Goal: Transaction & Acquisition: Download file/media

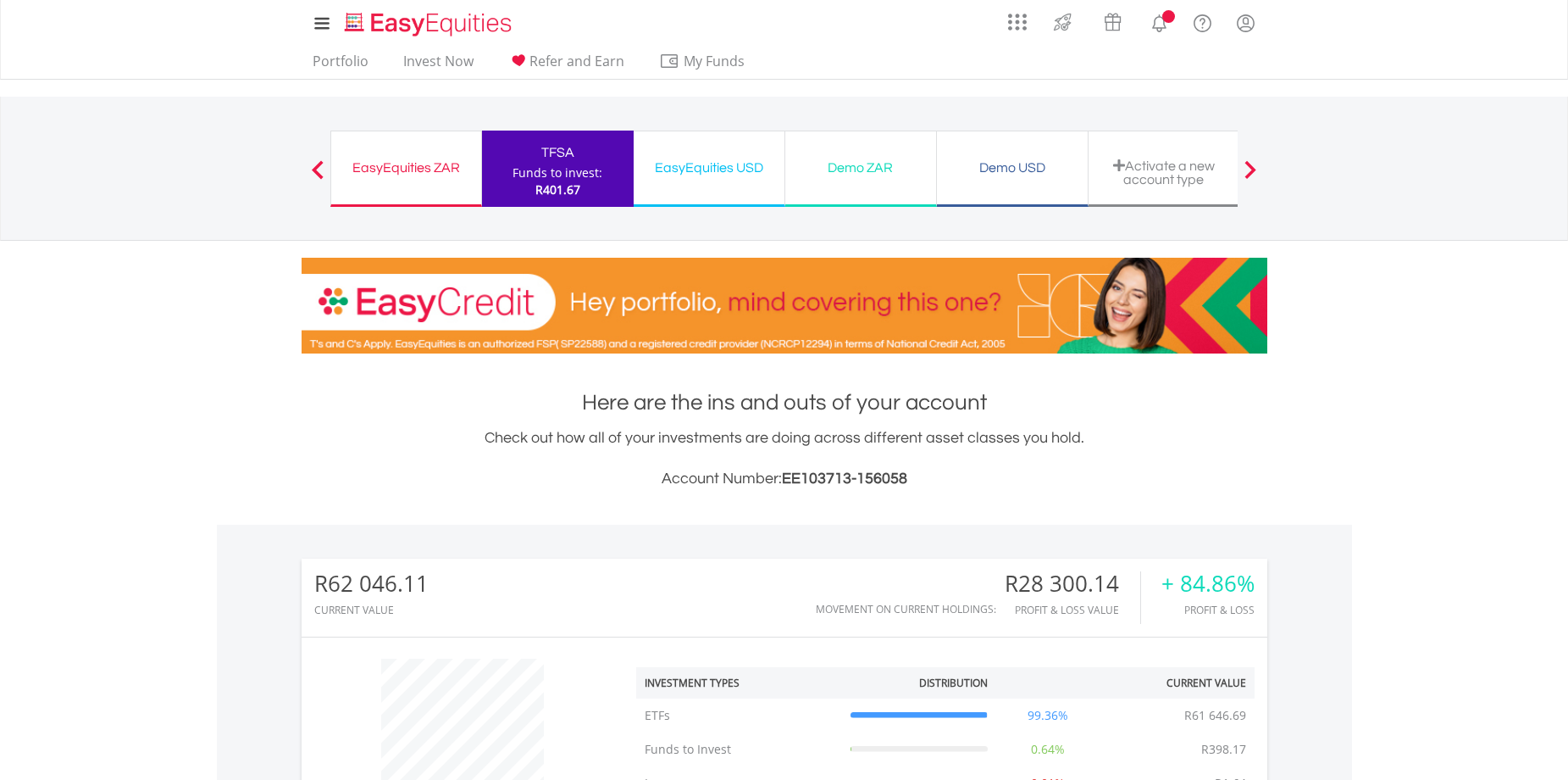
scroll to position [163, 322]
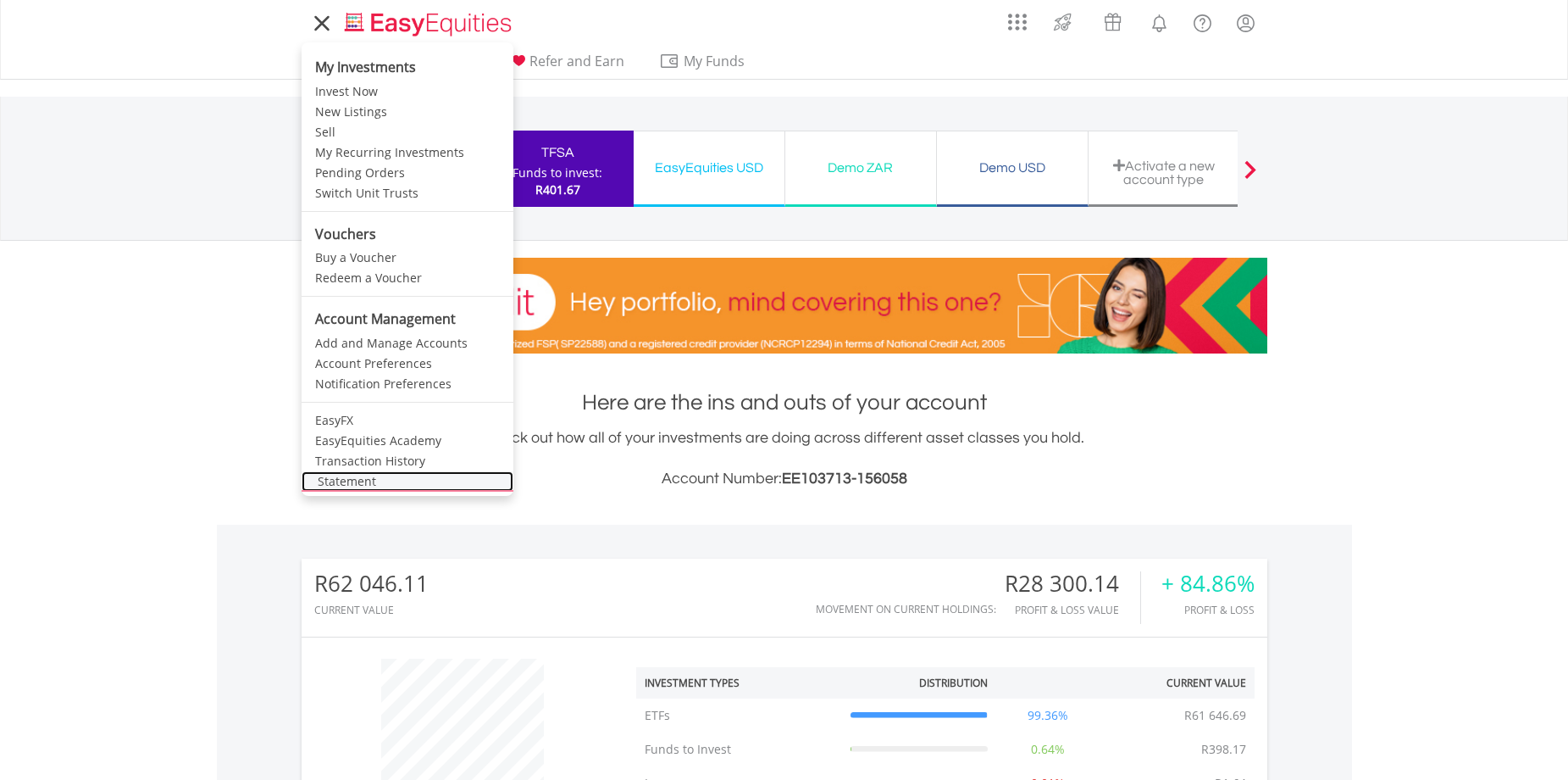
click at [335, 479] on link "Statement" at bounding box center [407, 481] width 212 height 20
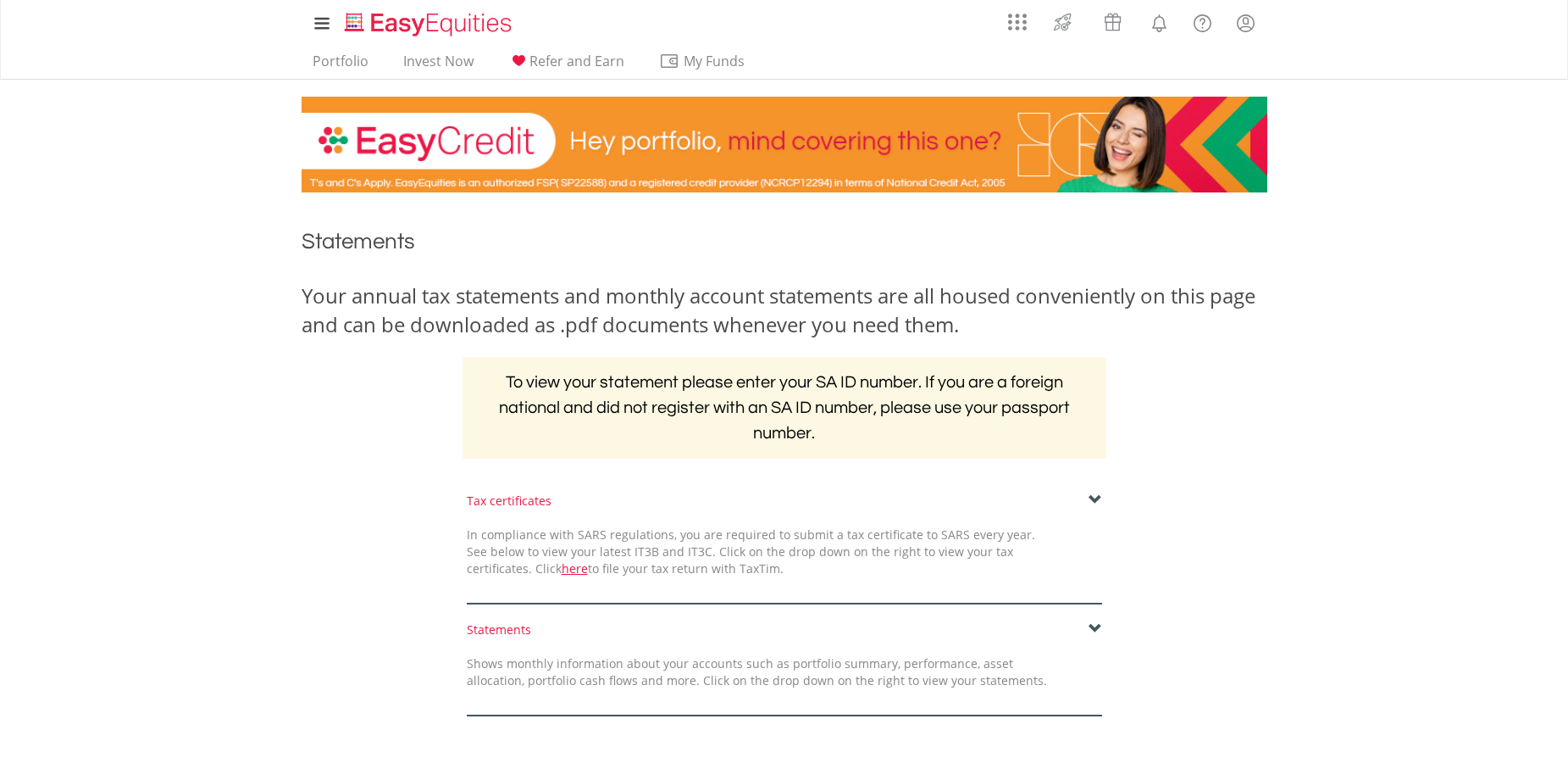
click at [1092, 627] on span at bounding box center [1095, 629] width 14 height 14
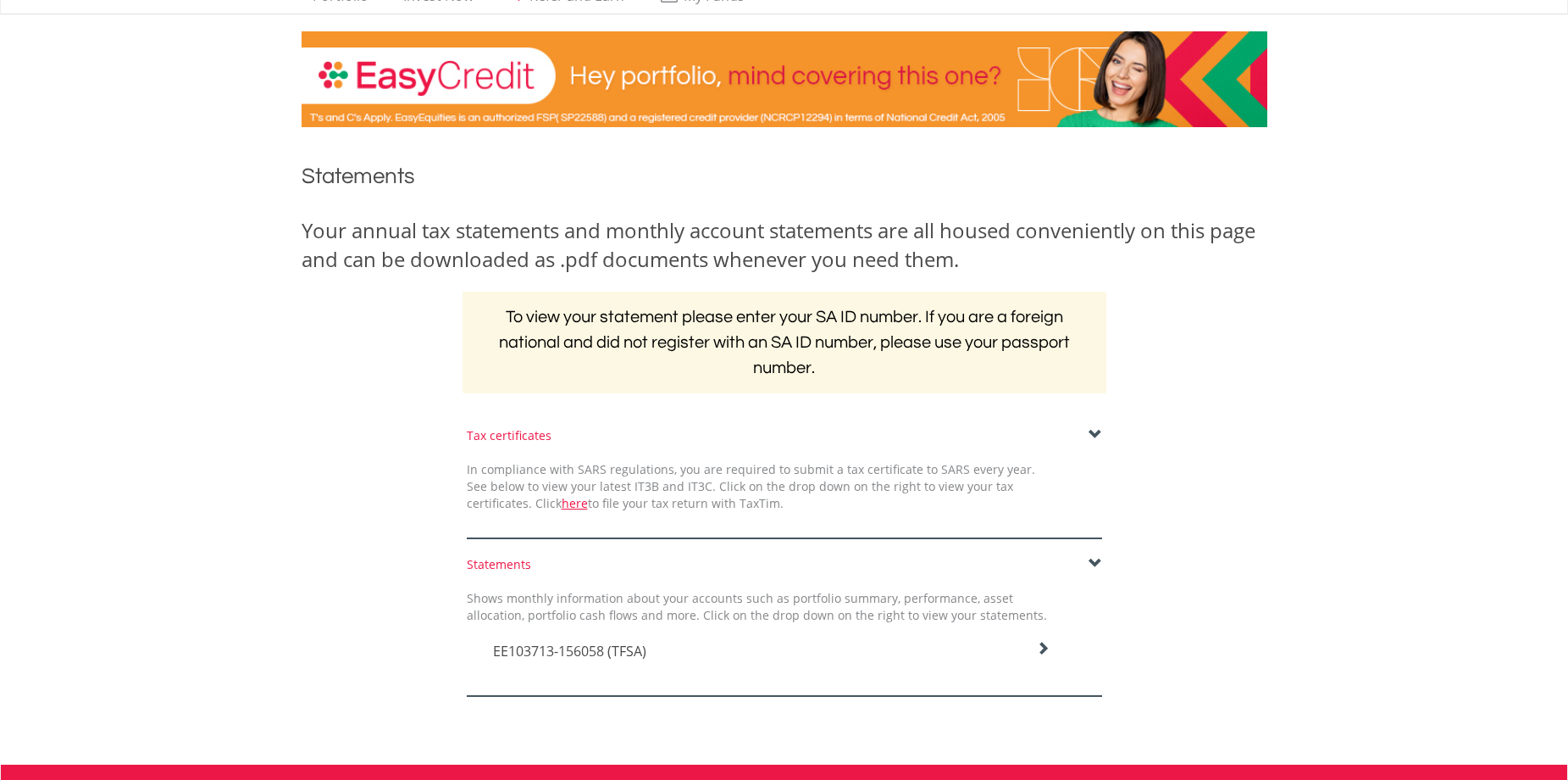
scroll to position [254, 0]
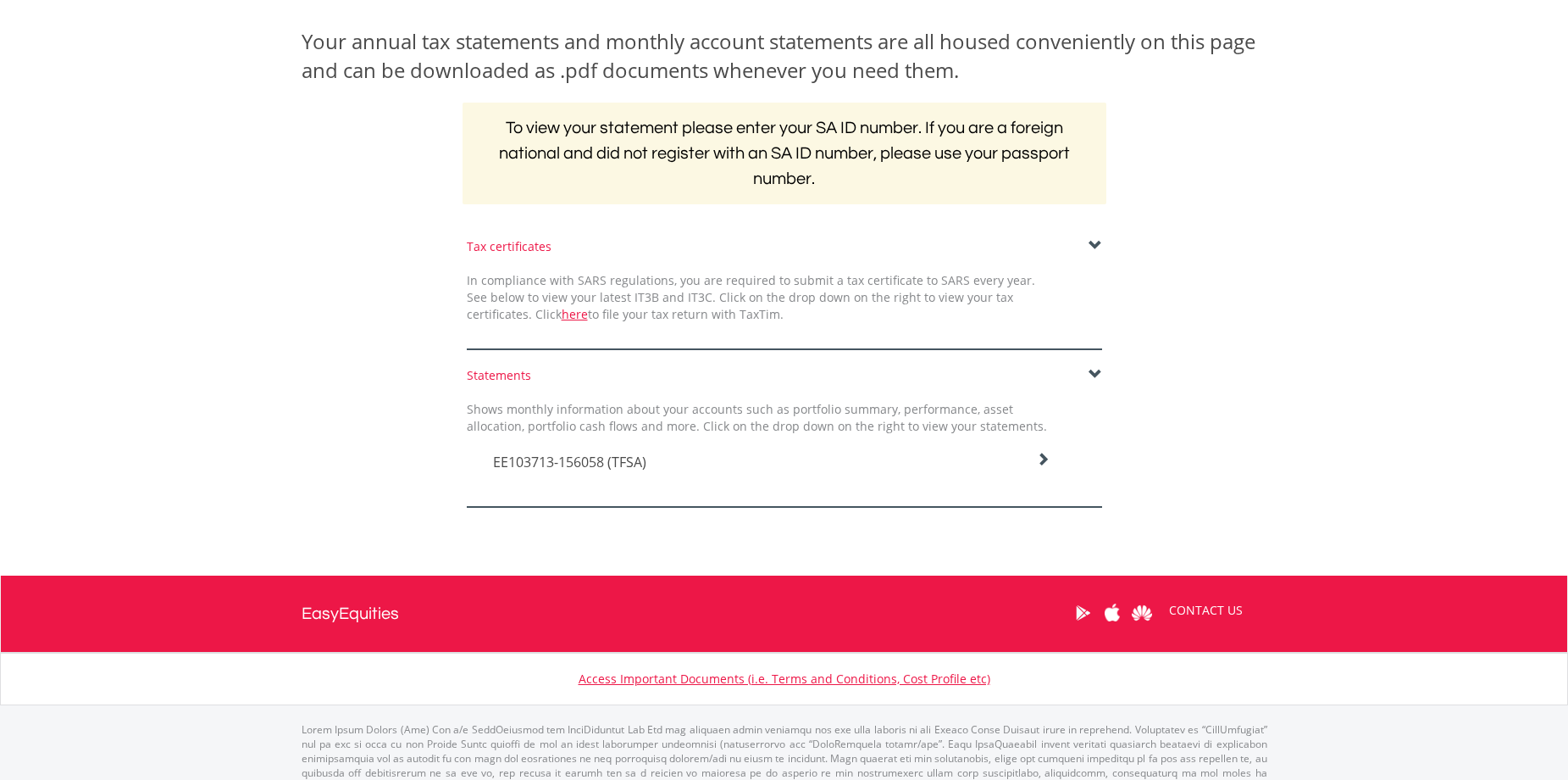
click at [1047, 457] on icon at bounding box center [1043, 459] width 14 height 14
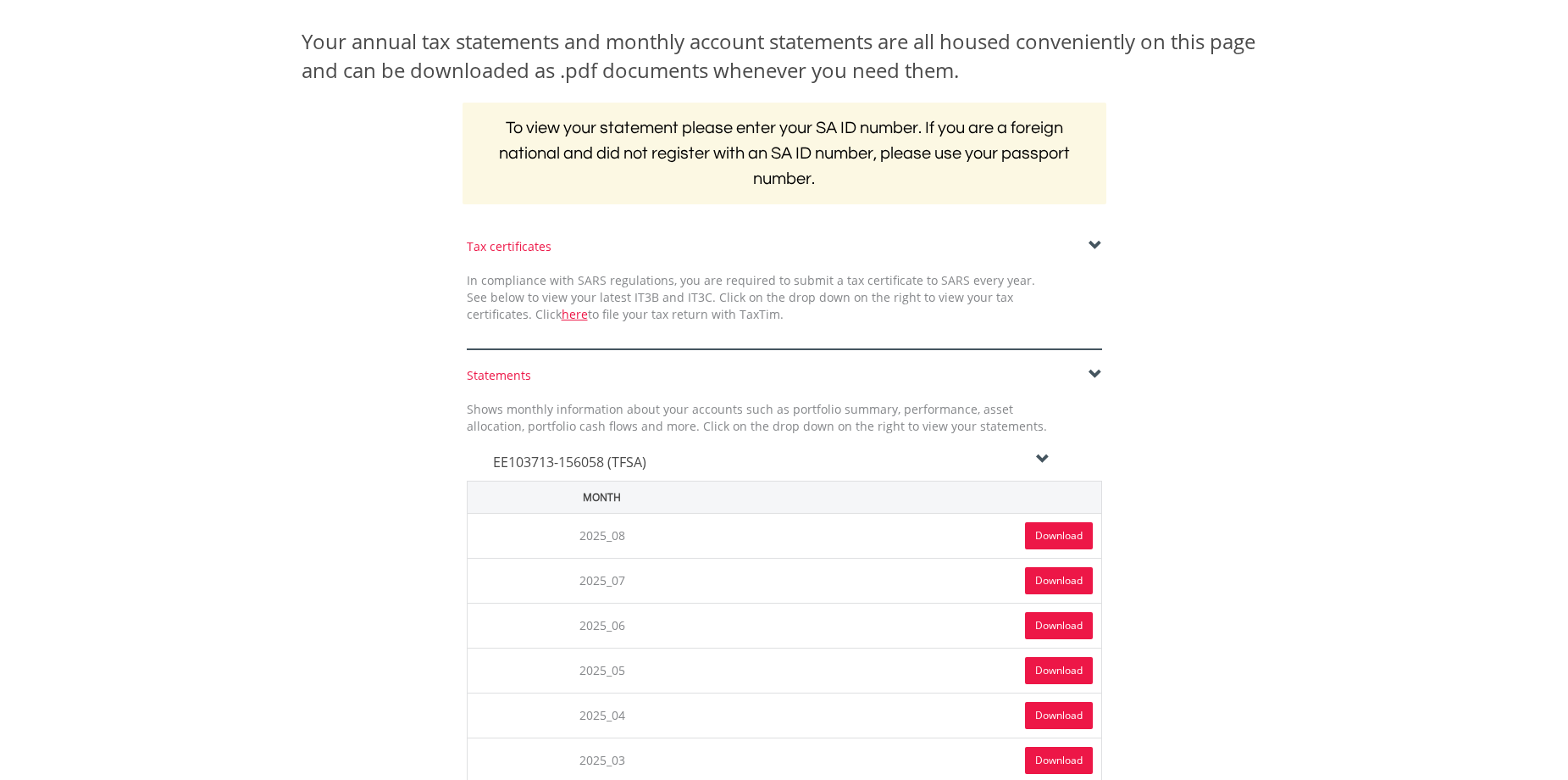
click at [1052, 531] on link "Download" at bounding box center [1059, 535] width 68 height 27
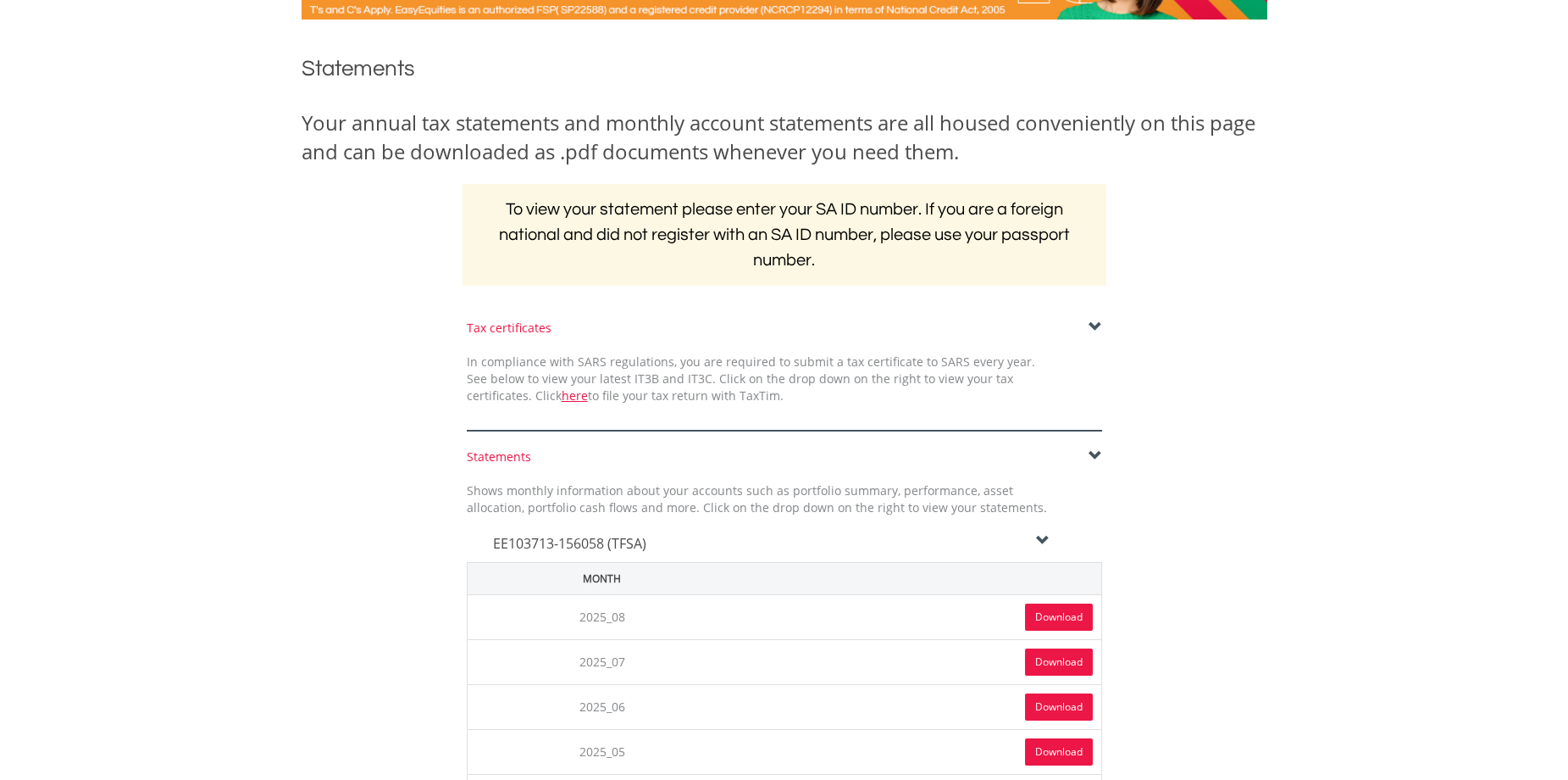
scroll to position [0, 0]
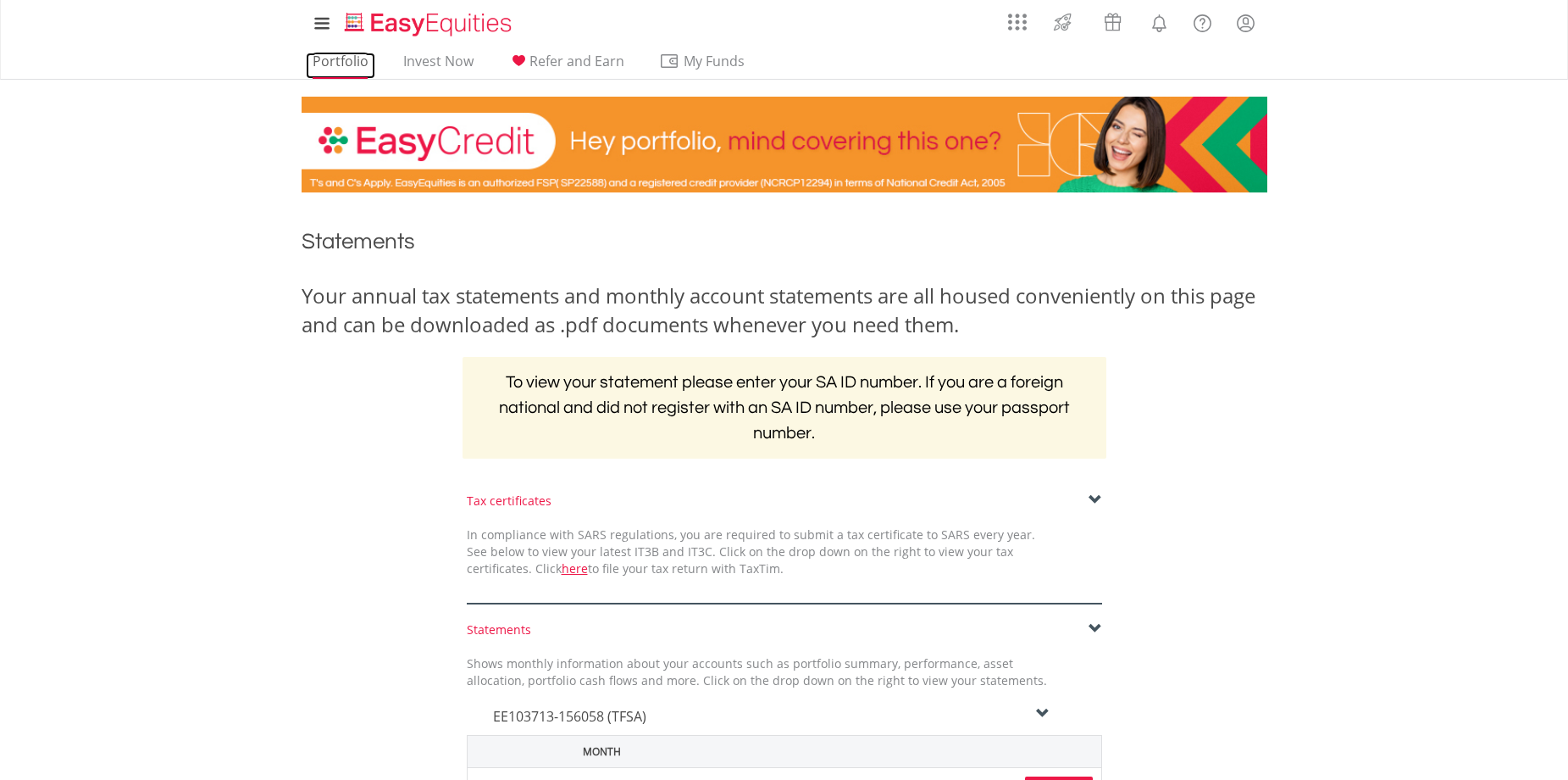
click at [351, 62] on link "Portfolio" at bounding box center [341, 66] width 70 height 26
